Goal: Task Accomplishment & Management: Manage account settings

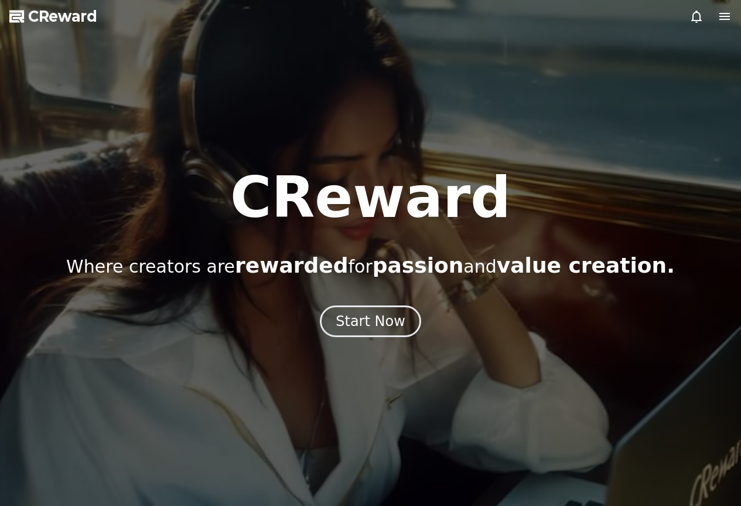
click at [699, 15] on icon at bounding box center [697, 16] width 14 height 14
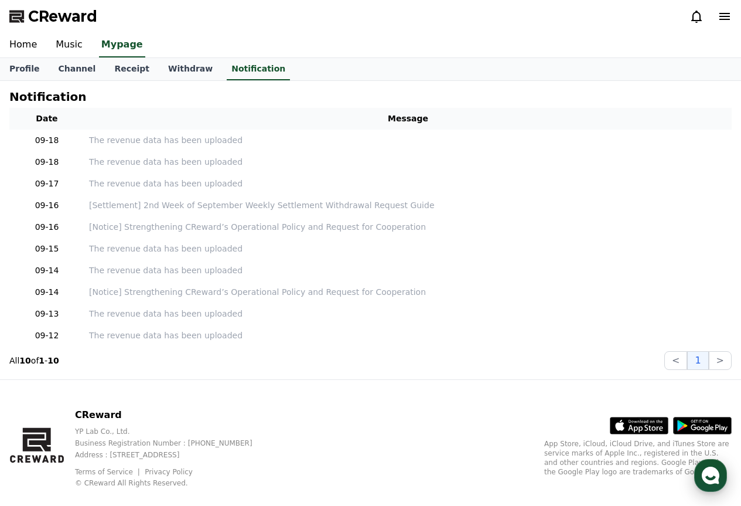
click at [711, 477] on use "button" at bounding box center [711, 475] width 18 height 18
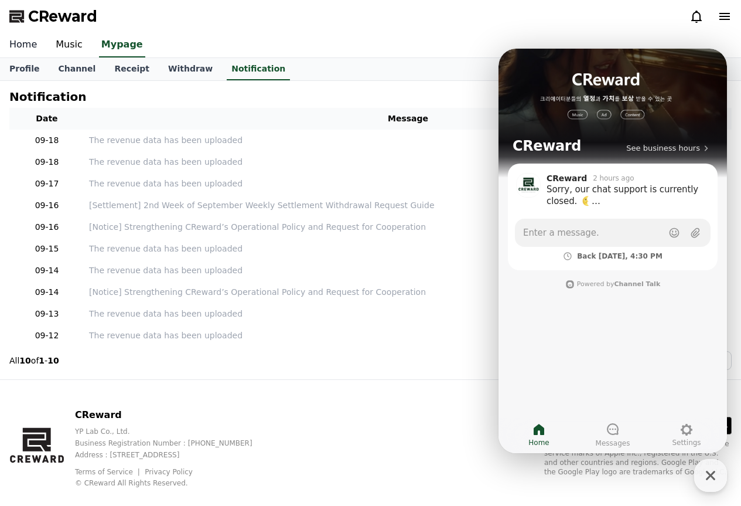
click at [28, 45] on link "Home" at bounding box center [23, 45] width 46 height 25
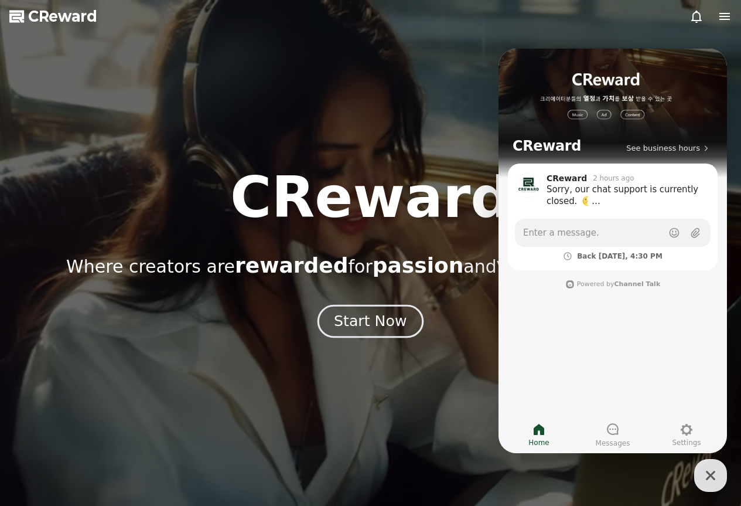
click at [378, 317] on div "Start Now" at bounding box center [370, 321] width 73 height 20
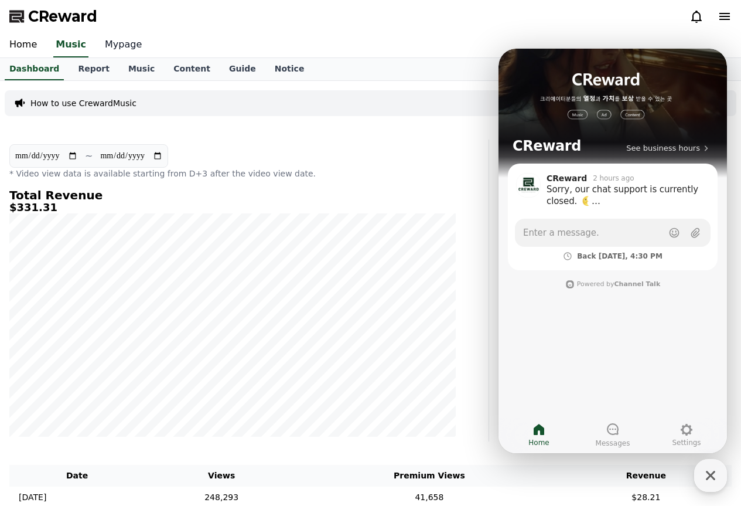
click at [100, 49] on link "Mypage" at bounding box center [124, 45] width 56 height 25
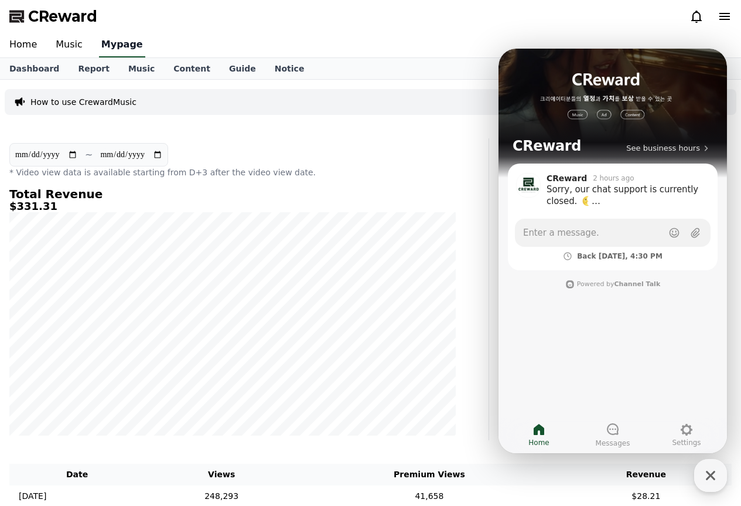
select select "**********"
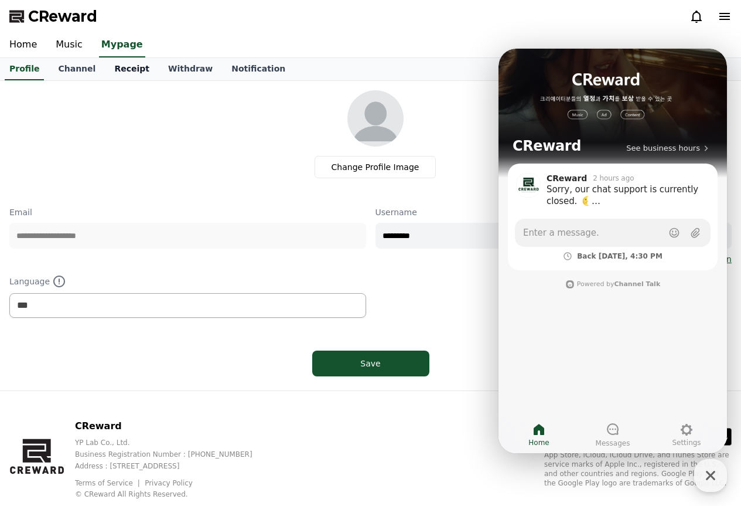
click at [118, 74] on link "Receipt" at bounding box center [132, 69] width 54 height 22
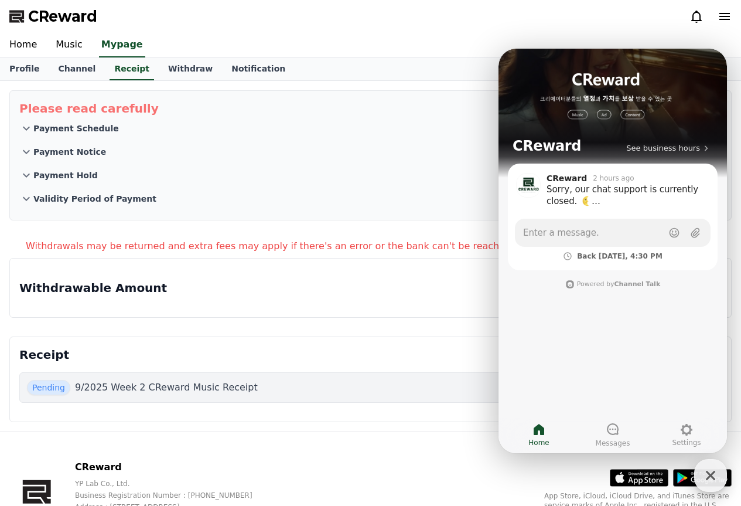
click at [705, 464] on div "button" at bounding box center [710, 475] width 33 height 33
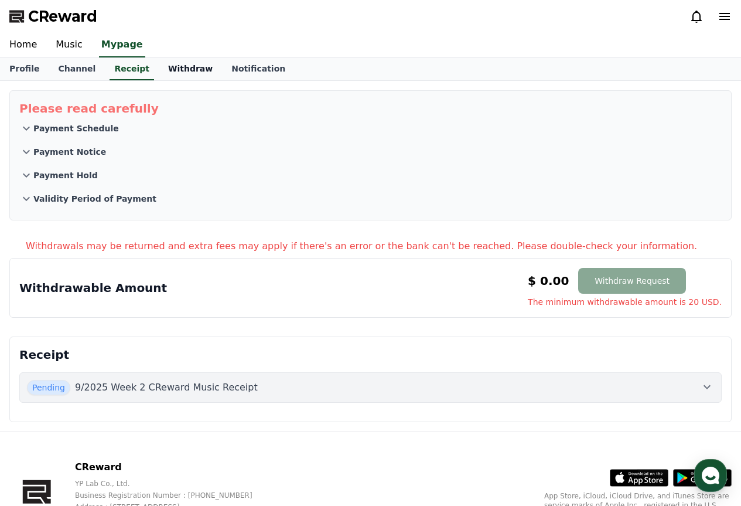
click at [183, 64] on link "Withdraw" at bounding box center [190, 69] width 63 height 22
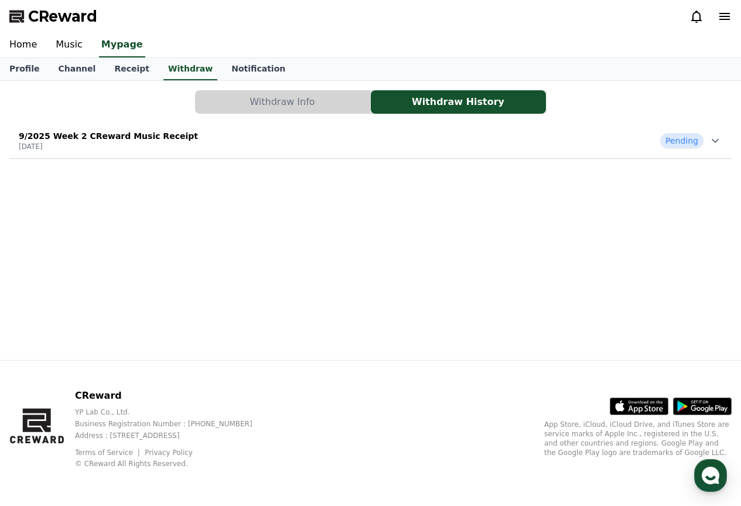
click at [284, 107] on button "Withdraw Info" at bounding box center [282, 101] width 175 height 23
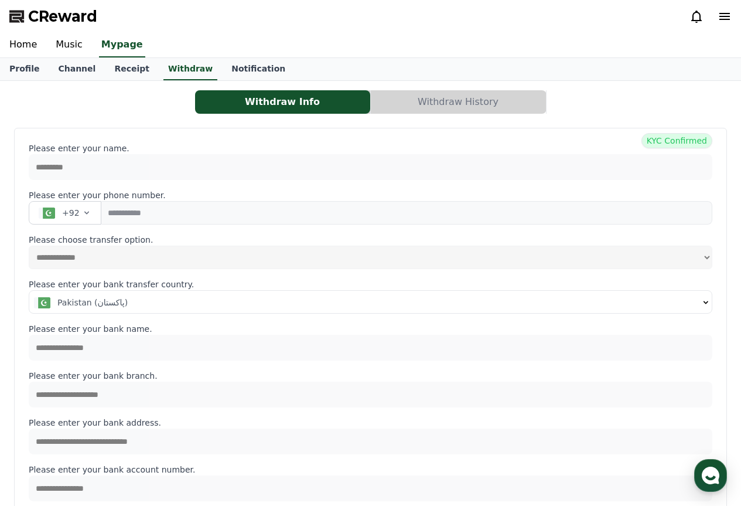
click at [405, 101] on button "Withdraw History" at bounding box center [458, 101] width 175 height 23
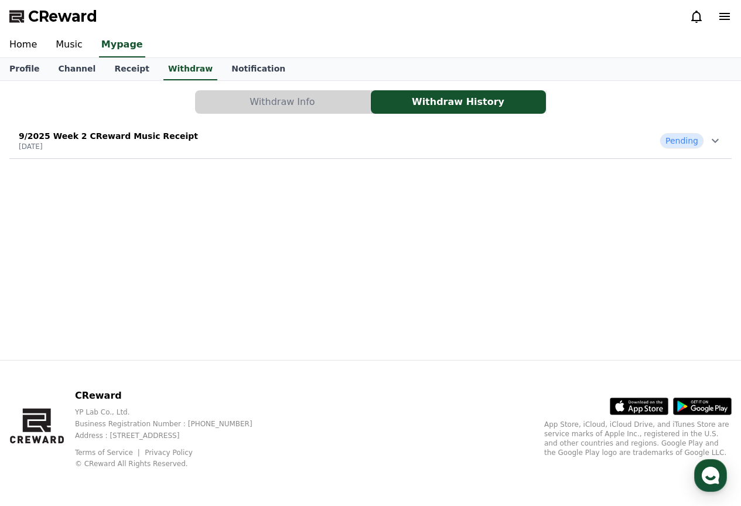
click at [616, 135] on div "9/2025 Week 2 CReward Music Receipt [DATE] Pending" at bounding box center [370, 140] width 722 height 30
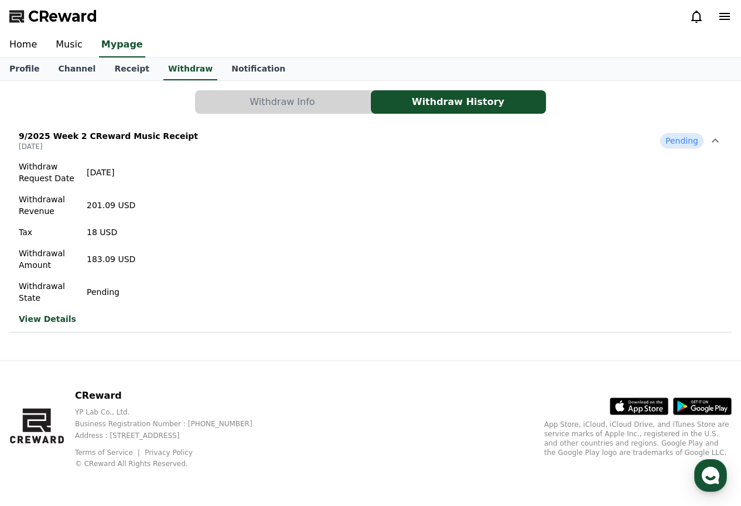
click at [59, 320] on link "View Details" at bounding box center [77, 319] width 117 height 12
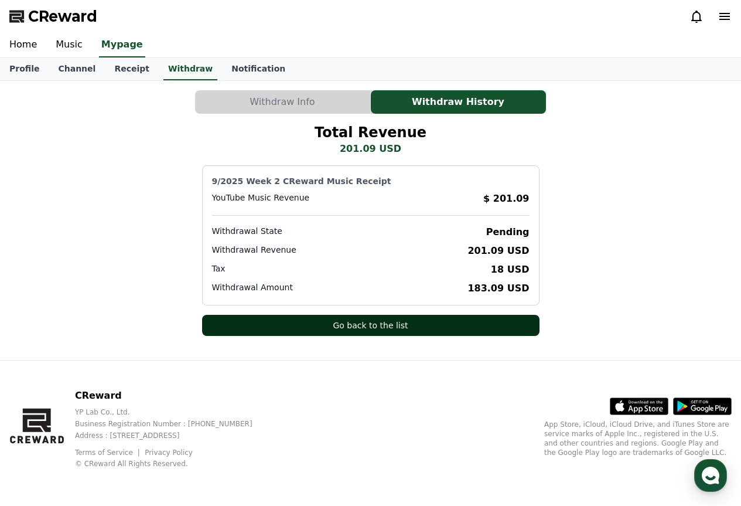
click at [436, 335] on button "Go back to the list" at bounding box center [370, 325] width 337 height 21
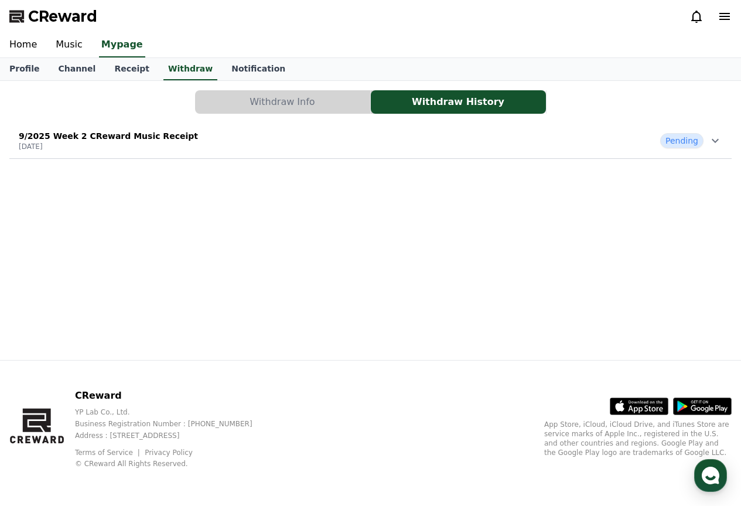
click at [693, 144] on span "Pending" at bounding box center [681, 140] width 43 height 15
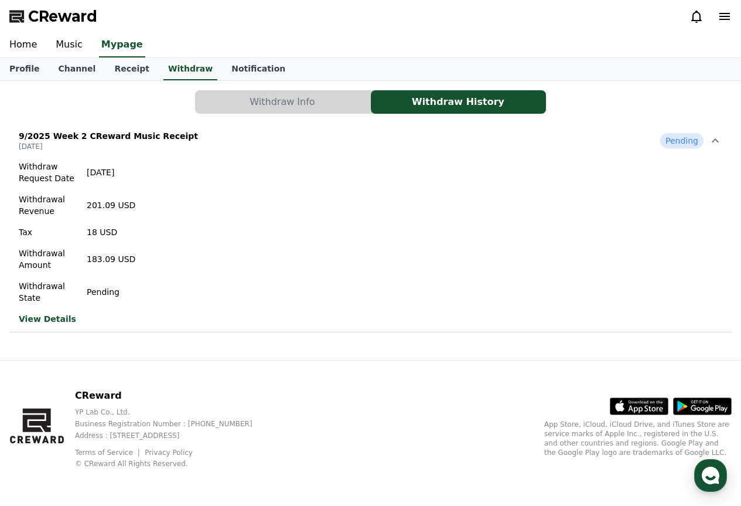
click at [342, 98] on button "Withdraw Info" at bounding box center [282, 101] width 175 height 23
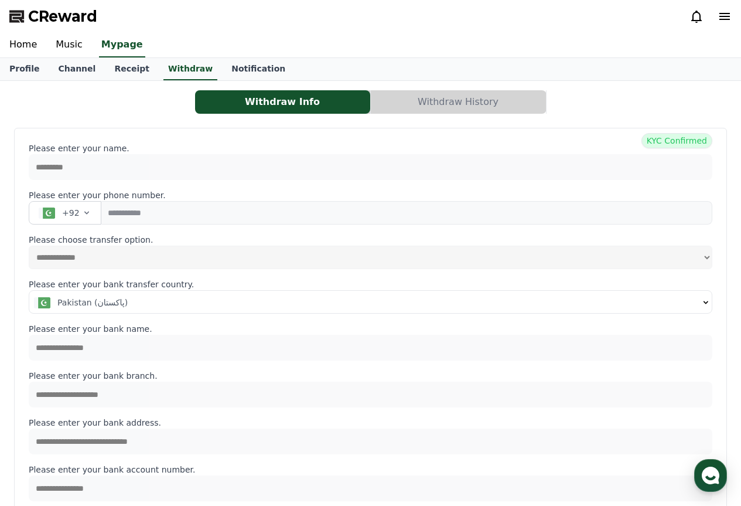
click at [421, 88] on div "**********" at bounding box center [371, 489] width 732 height 806
click at [426, 98] on button "Withdraw History" at bounding box center [458, 101] width 175 height 23
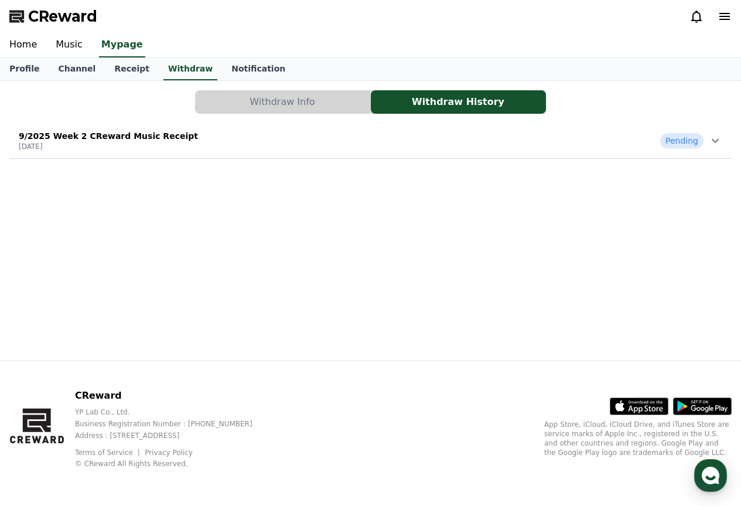
click at [694, 135] on span "Pending" at bounding box center [681, 140] width 43 height 15
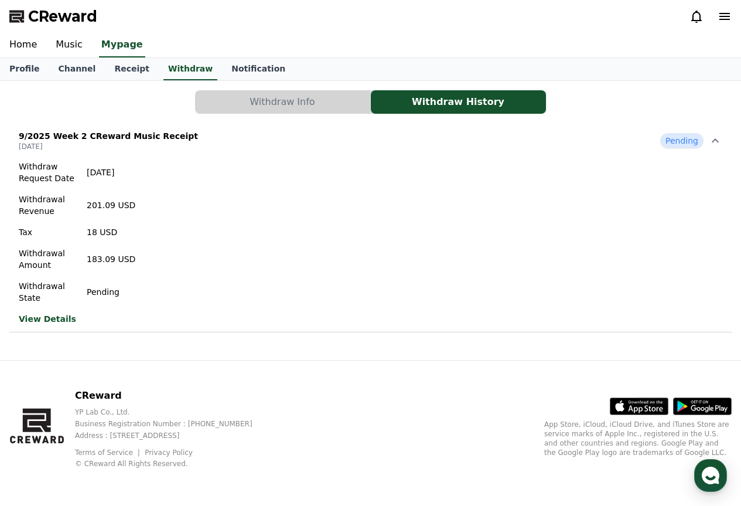
click at [60, 316] on link "View Details" at bounding box center [77, 319] width 117 height 12
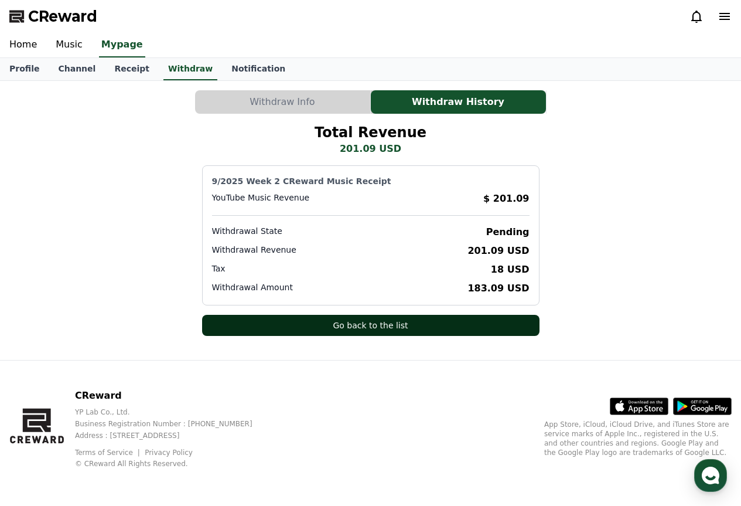
click at [336, 320] on button "Go back to the list" at bounding box center [370, 325] width 337 height 21
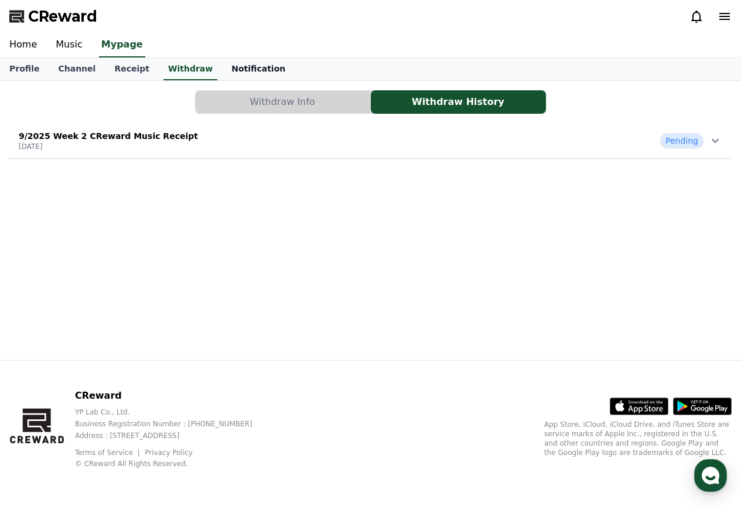
click at [237, 70] on link "Notification" at bounding box center [258, 69] width 73 height 22
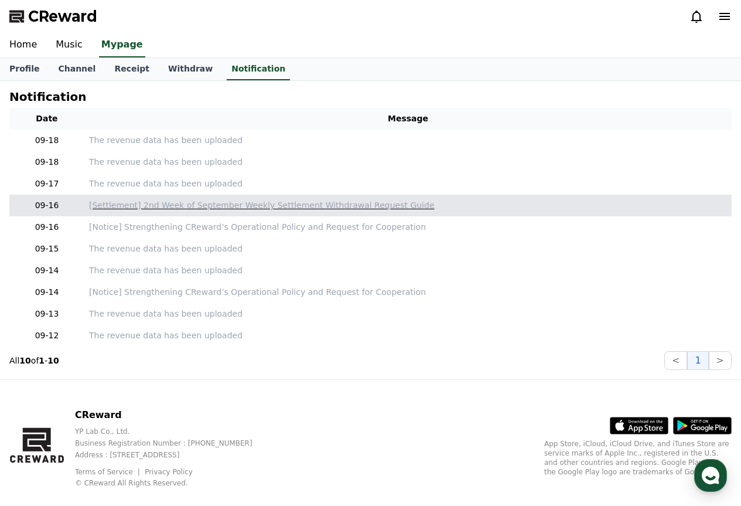
click at [248, 202] on p "[Settlement] 2nd Week of September Weekly Settlement Withdrawal Request Guide" at bounding box center [408, 205] width 638 height 12
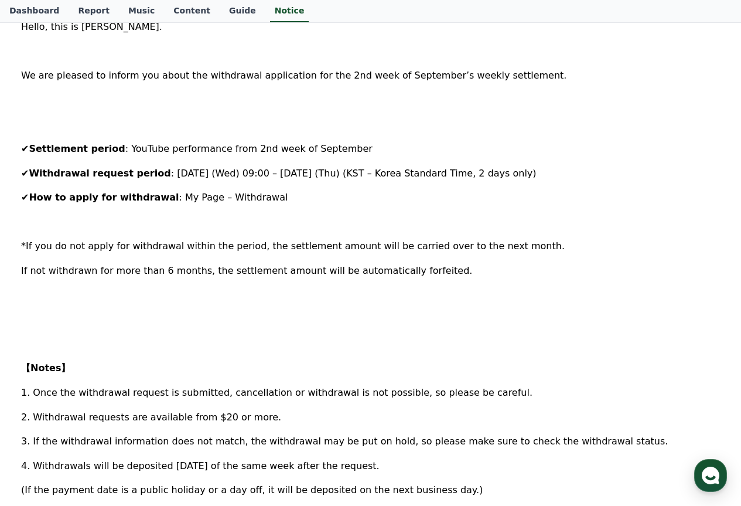
scroll to position [234, 0]
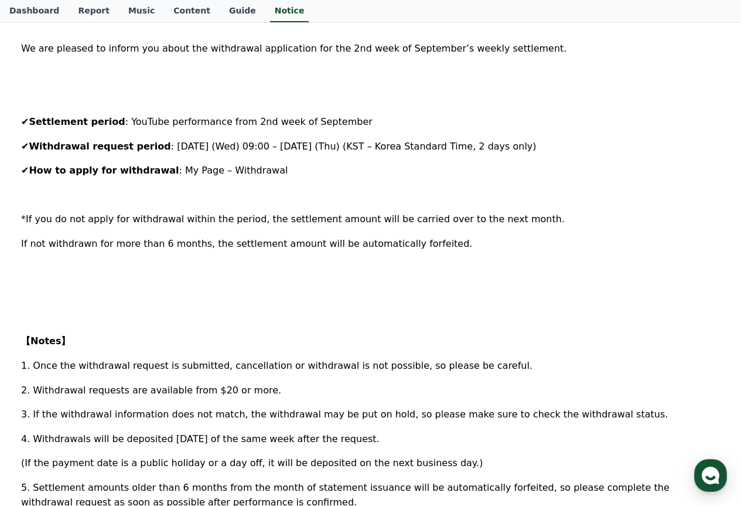
drag, startPoint x: 123, startPoint y: 119, endPoint x: 285, endPoint y: 165, distance: 168.0
click at [285, 165] on div "Hello, this is [PERSON_NAME]. We are pleased to inform you about the withdrawal…" at bounding box center [370, 360] width 699 height 736
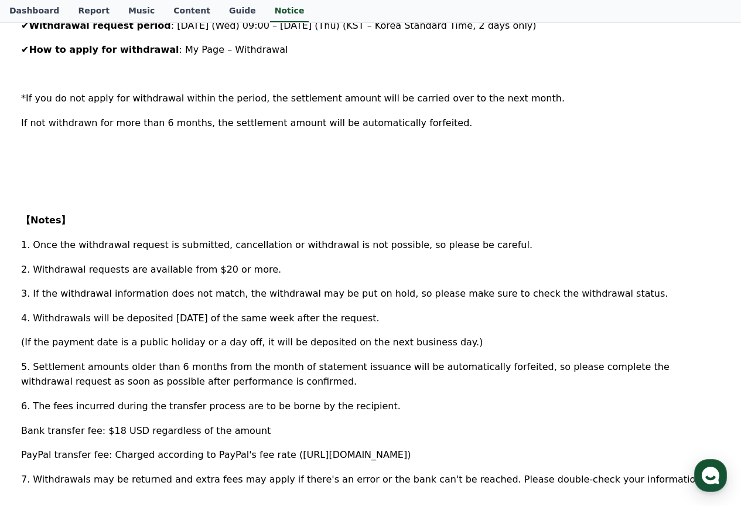
scroll to position [410, 0]
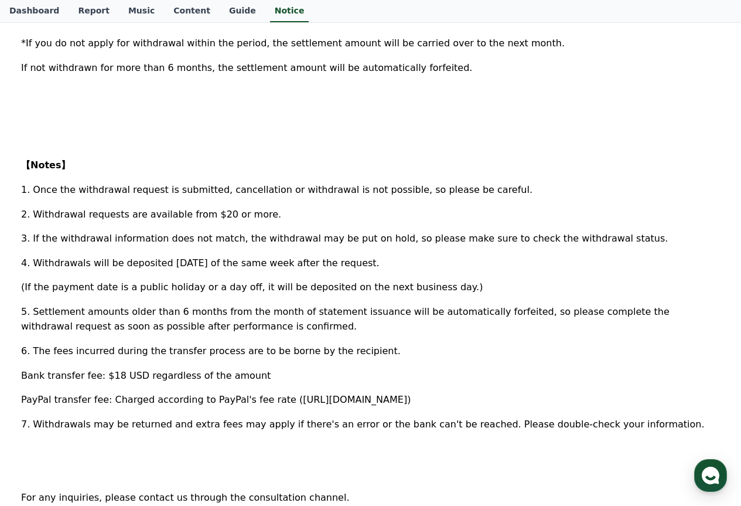
drag, startPoint x: 384, startPoint y: 252, endPoint x: 80, endPoint y: 181, distance: 312.2
click at [80, 181] on div "Hello, this is [PERSON_NAME]. We are pleased to inform you about the withdrawal…" at bounding box center [370, 185] width 699 height 736
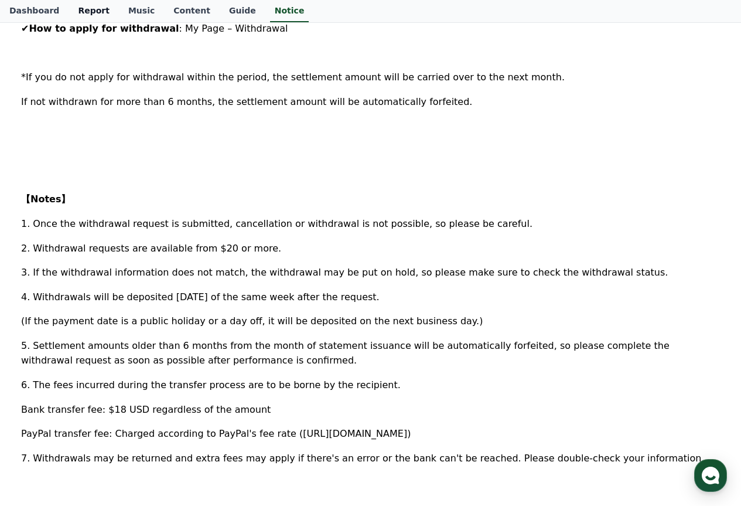
scroll to position [329, 0]
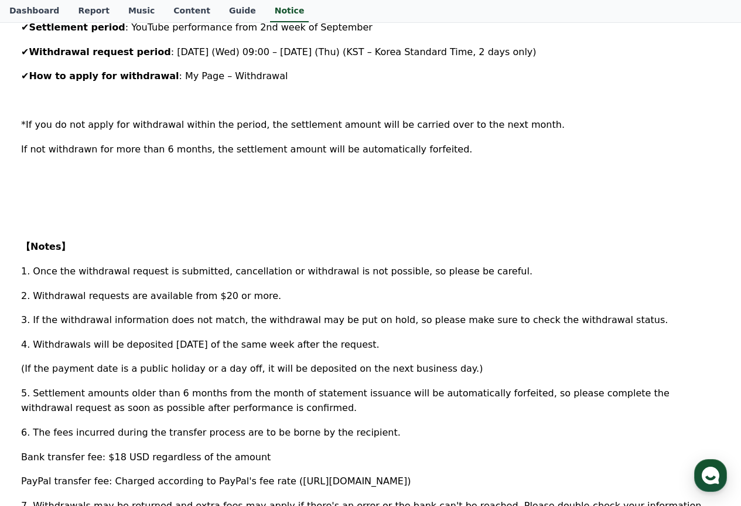
drag, startPoint x: 448, startPoint y: 287, endPoint x: 13, endPoint y: 24, distance: 507.8
click at [13, 24] on div "[Settlement] 2nd Week of September Weekly Settlement Withdrawal Request Guide C…" at bounding box center [370, 247] width 722 height 868
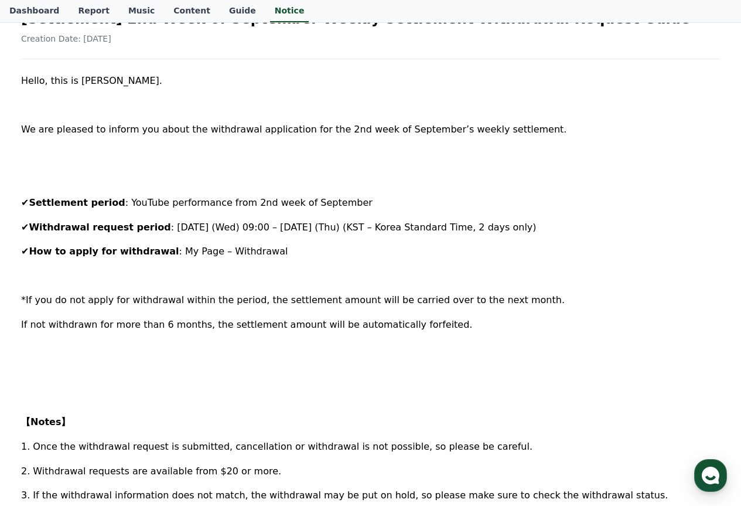
scroll to position [153, 0]
copy div "✔ Settlement period : YouTube performance from 2nd week of September ✔ Withdraw…"
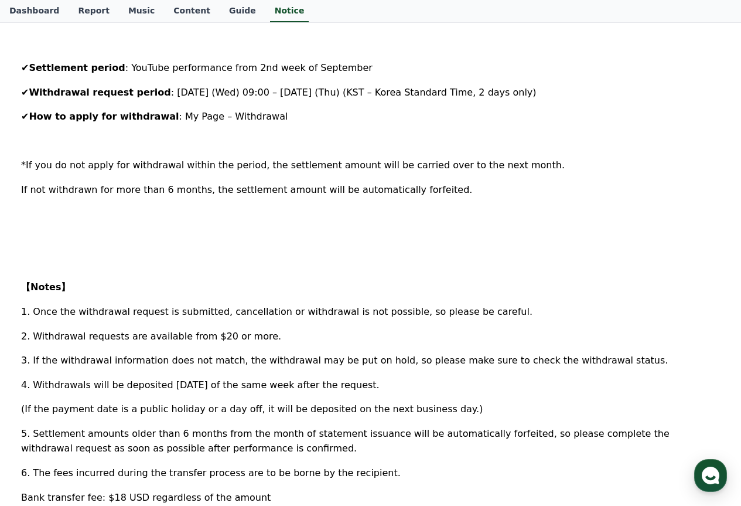
scroll to position [296, 0]
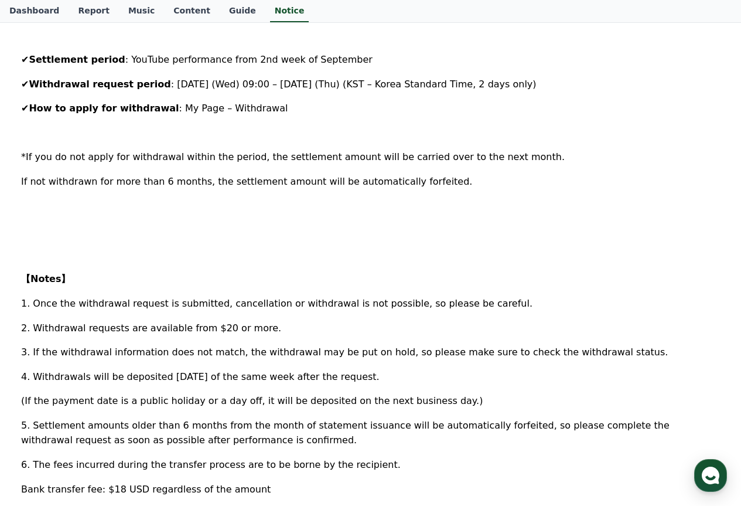
drag, startPoint x: 22, startPoint y: 128, endPoint x: 354, endPoint y: 374, distance: 413.4
click at [354, 374] on div "Hello, this is [PERSON_NAME]. We are pleased to inform you about the withdrawal…" at bounding box center [370, 298] width 699 height 736
copy div "We are pleased to inform you about the withdrawal application for the 2nd week …"
click at [42, 6] on link "Dashboard" at bounding box center [34, 11] width 69 height 22
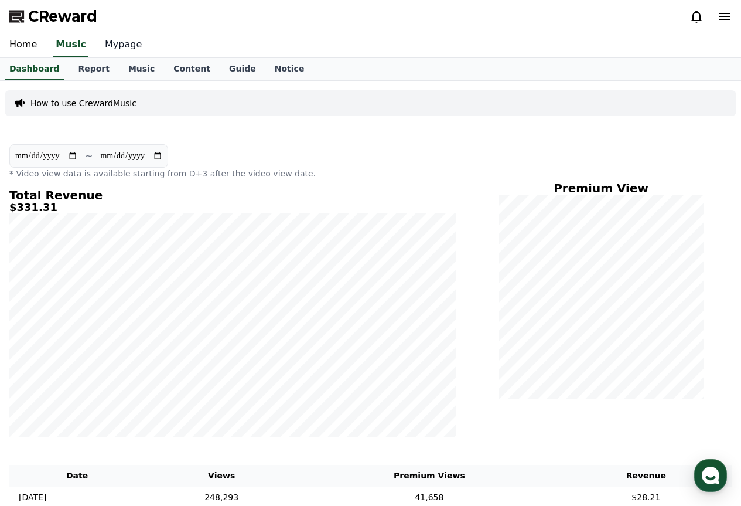
click at [111, 47] on link "Mypage" at bounding box center [124, 45] width 56 height 25
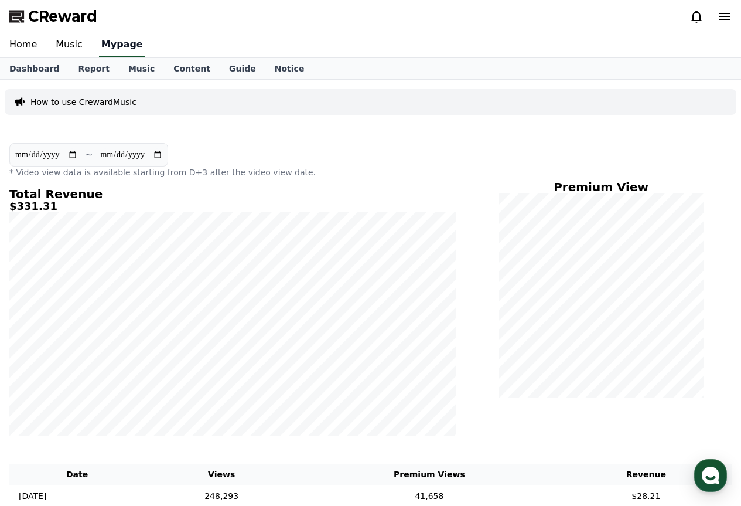
select select "**********"
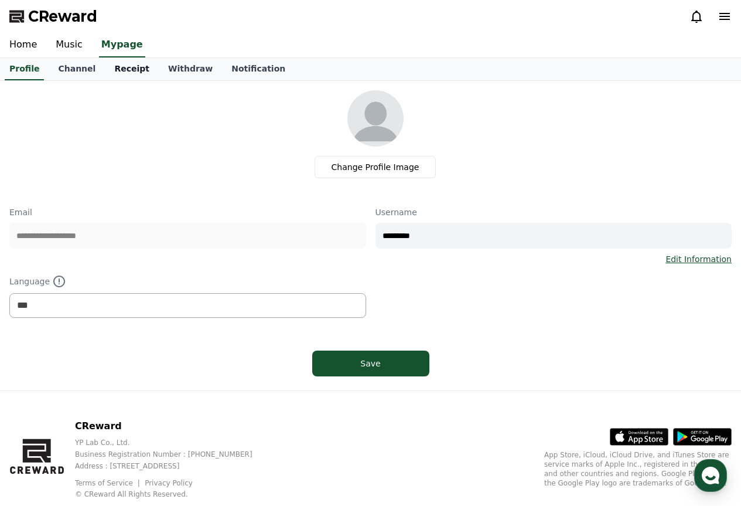
click at [105, 67] on link "Receipt" at bounding box center [132, 69] width 54 height 22
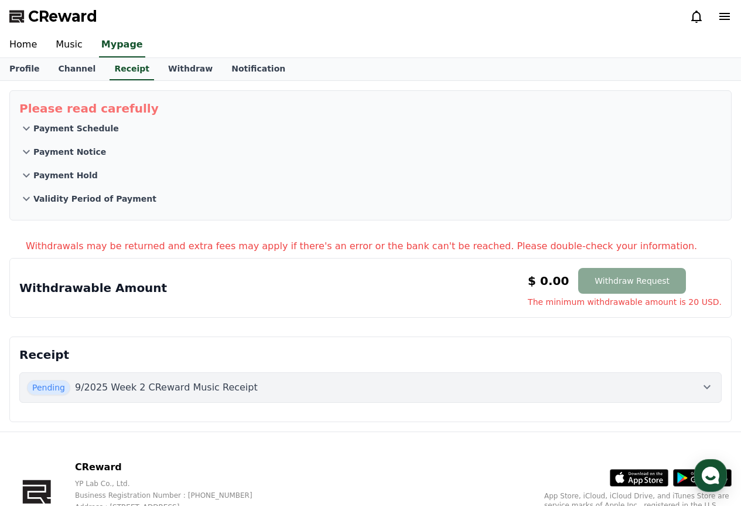
click at [275, 383] on div "Pending 9/2025 Week 2 CReward Music Receipt" at bounding box center [370, 387] width 687 height 15
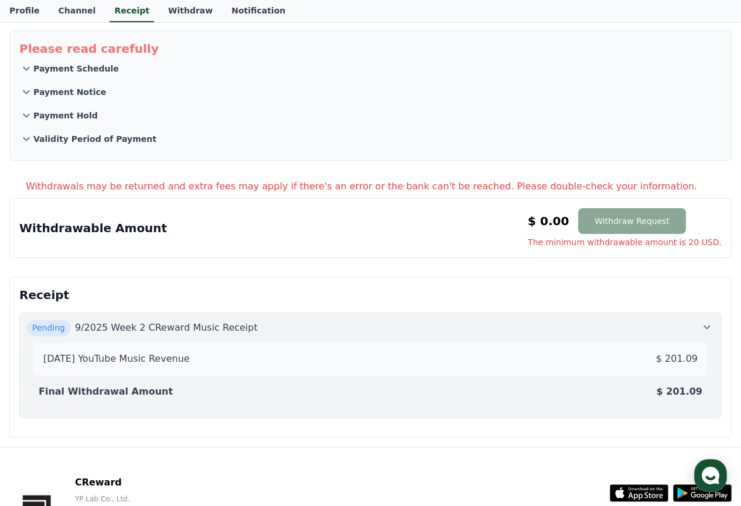
scroll to position [146, 0]
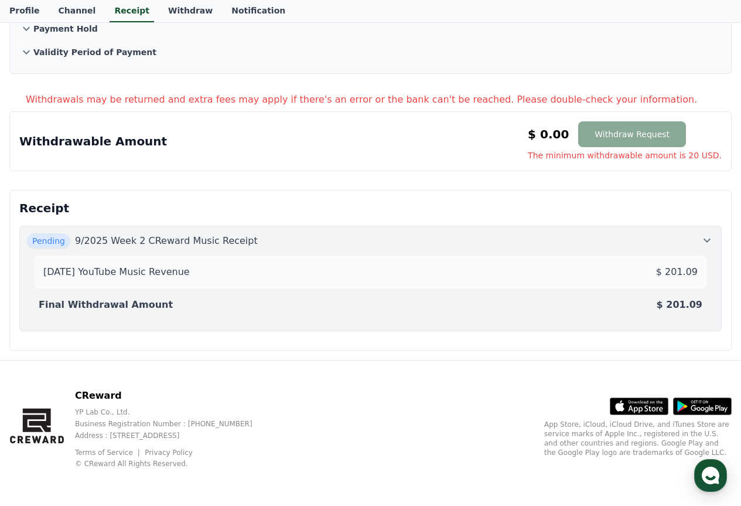
click at [472, 295] on div "Final Withdrawal Amount $ 201.09" at bounding box center [370, 304] width 673 height 23
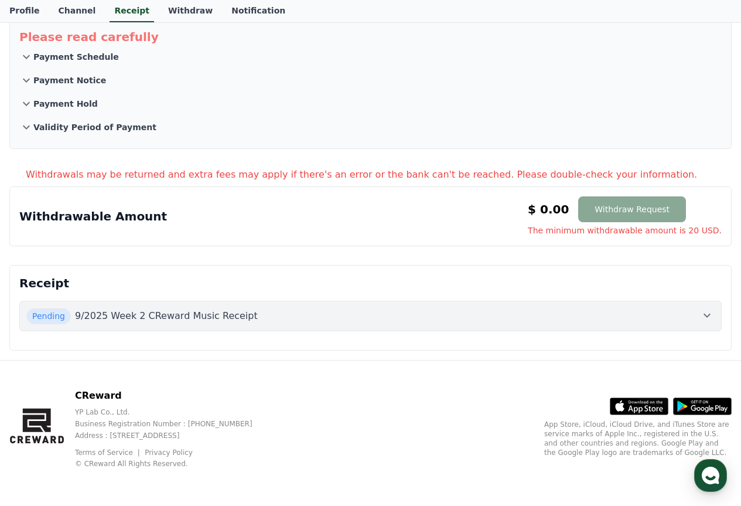
scroll to position [71, 0]
click at [247, 309] on div "Pending 9/2025 Week 2 CReward Music Receipt" at bounding box center [370, 315] width 687 height 15
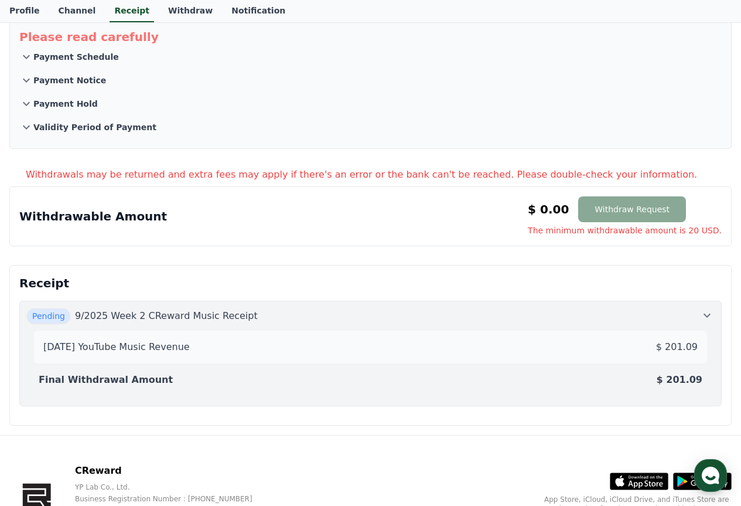
scroll to position [146, 0]
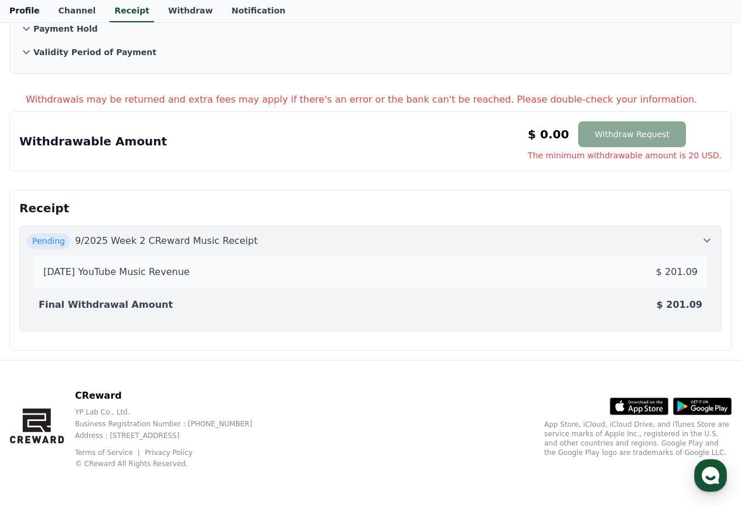
click at [29, 6] on link "Profile" at bounding box center [24, 11] width 49 height 22
select select "**********"
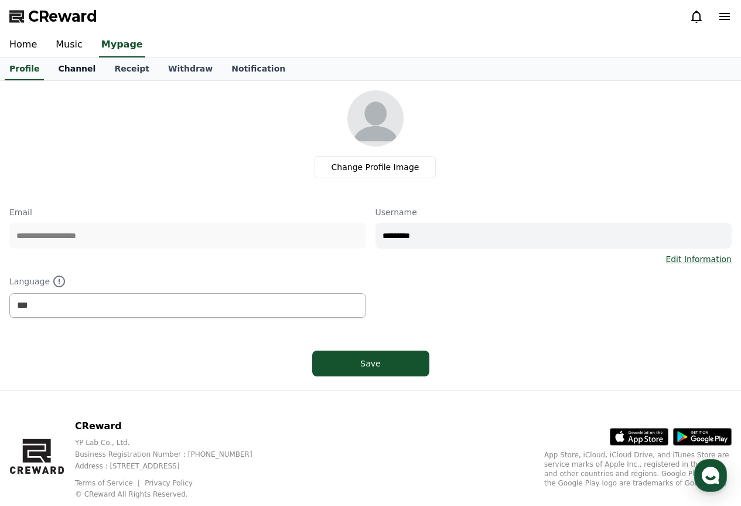
click at [59, 69] on link "Channel" at bounding box center [77, 69] width 56 height 22
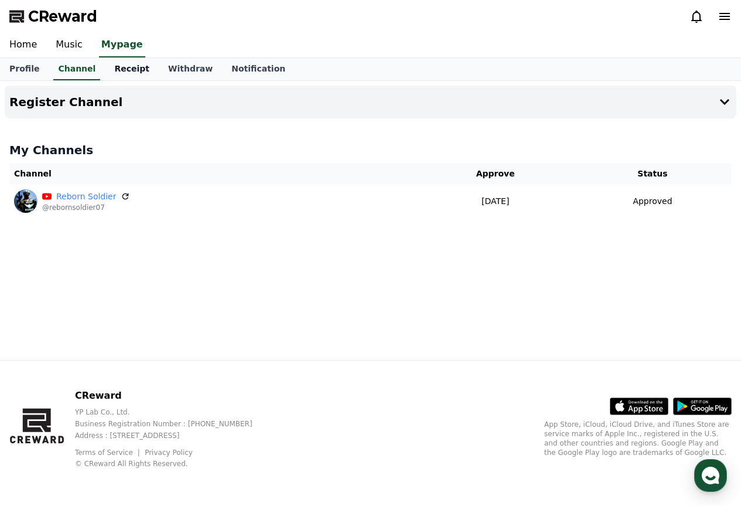
click at [107, 70] on link "Receipt" at bounding box center [132, 69] width 54 height 22
